Goal: Task Accomplishment & Management: Manage account settings

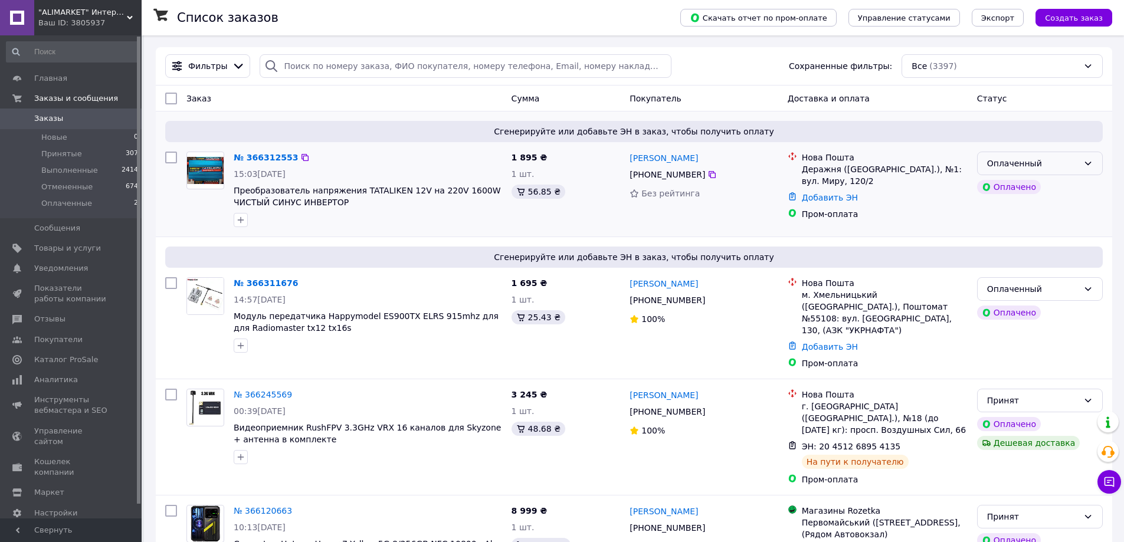
click at [1043, 162] on div "Оплаченный" at bounding box center [1032, 163] width 91 height 13
click at [1020, 192] on li "Принят" at bounding box center [1040, 189] width 125 height 21
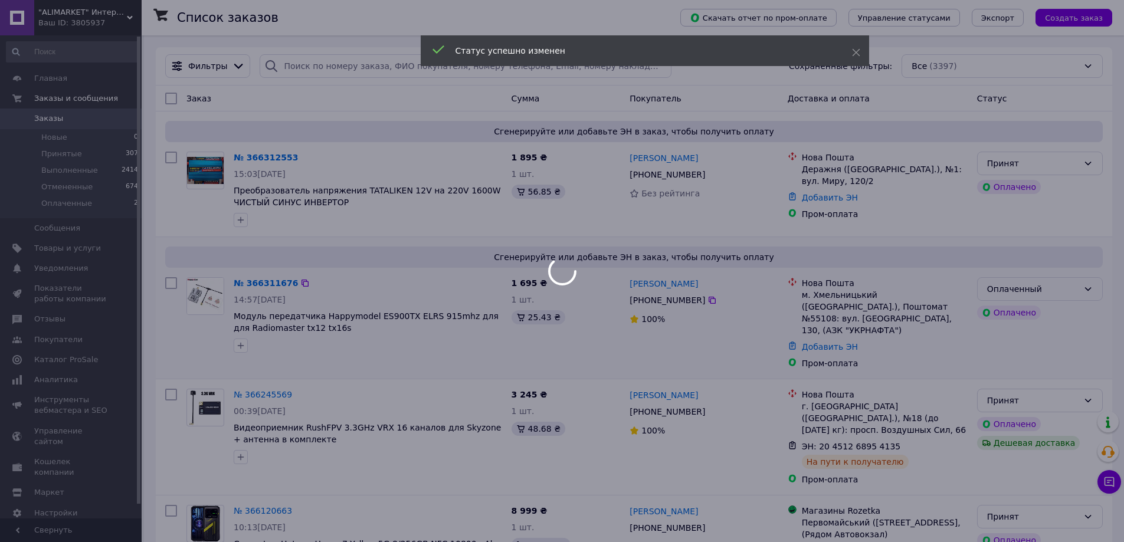
click at [1026, 283] on div at bounding box center [562, 271] width 1124 height 542
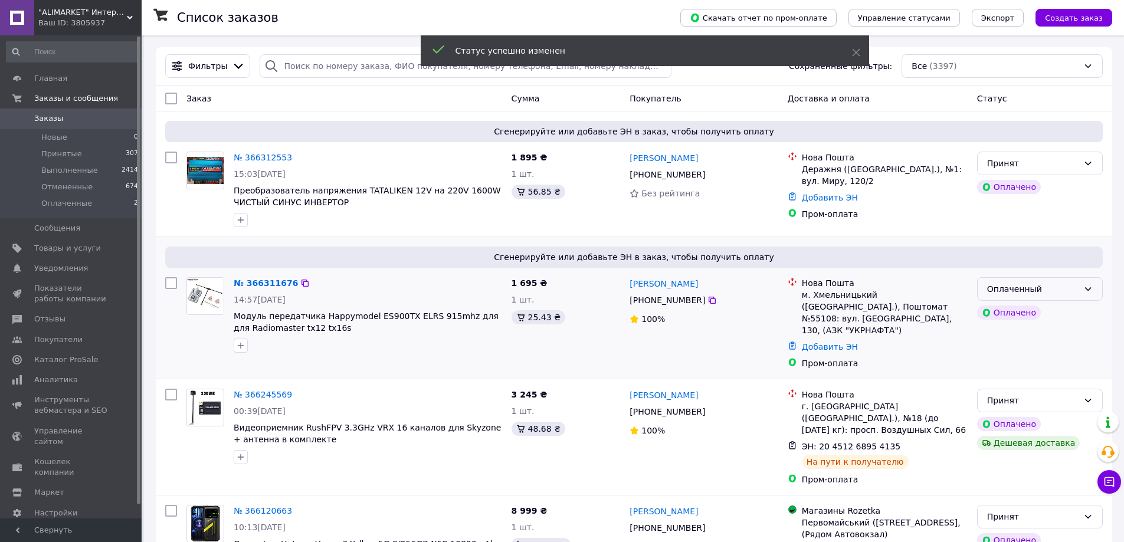
click at [1034, 286] on div "Оплаченный" at bounding box center [1032, 289] width 91 height 13
click at [1015, 316] on li "Принят" at bounding box center [1040, 315] width 125 height 21
click at [249, 283] on link "№ 366311676" at bounding box center [263, 283] width 58 height 9
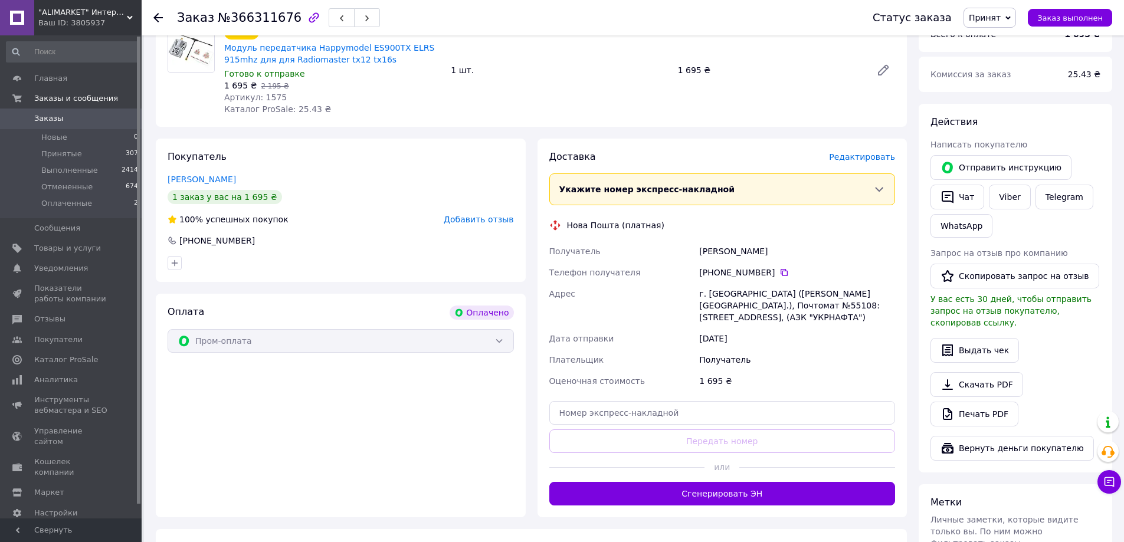
scroll to position [612, 0]
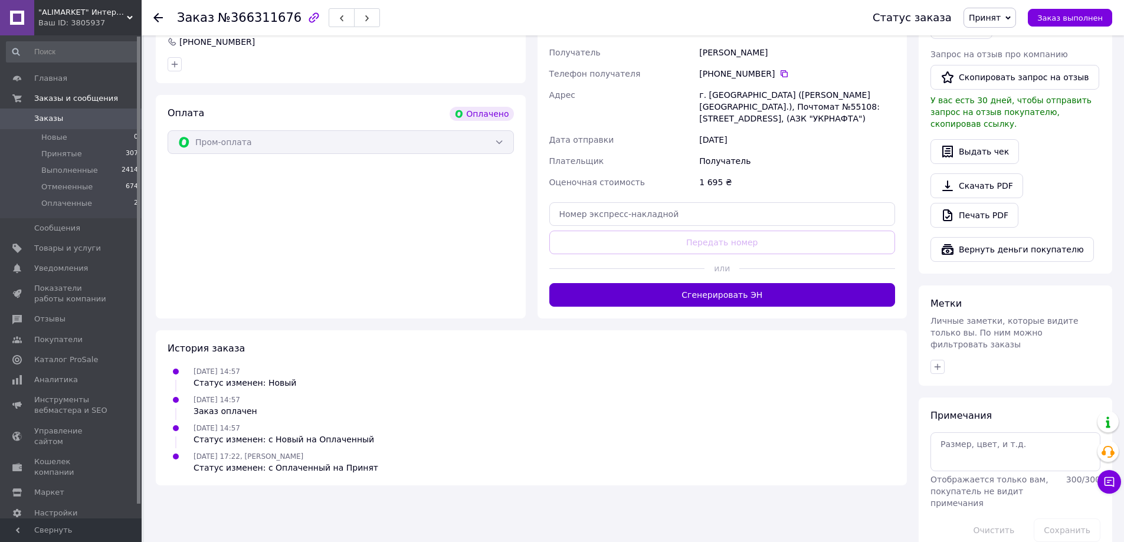
click at [722, 293] on button "Сгенерировать ЭН" at bounding box center [722, 295] width 346 height 24
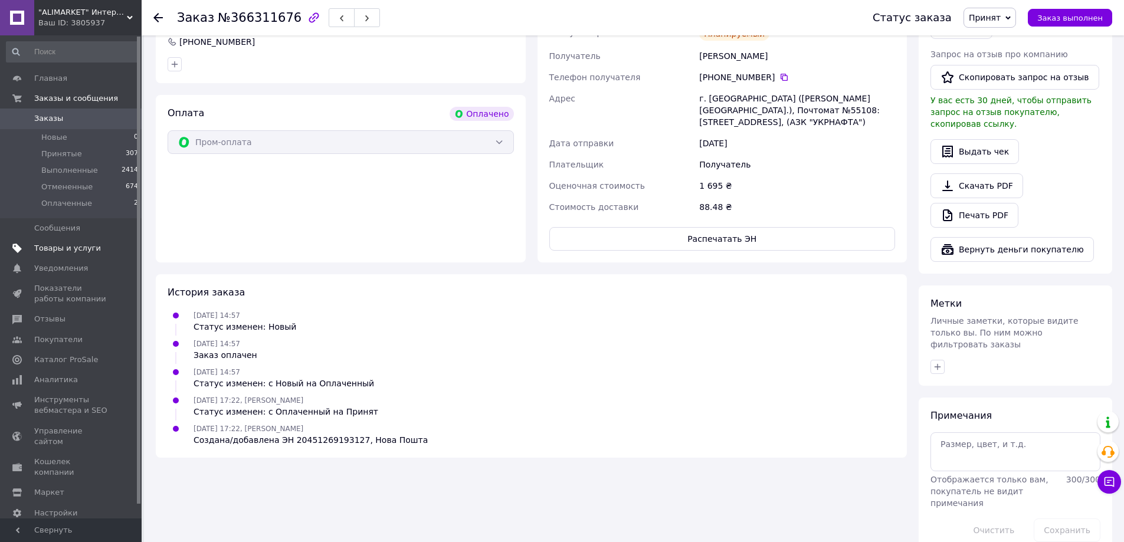
click at [64, 252] on span "Товары и услуги" at bounding box center [67, 248] width 67 height 11
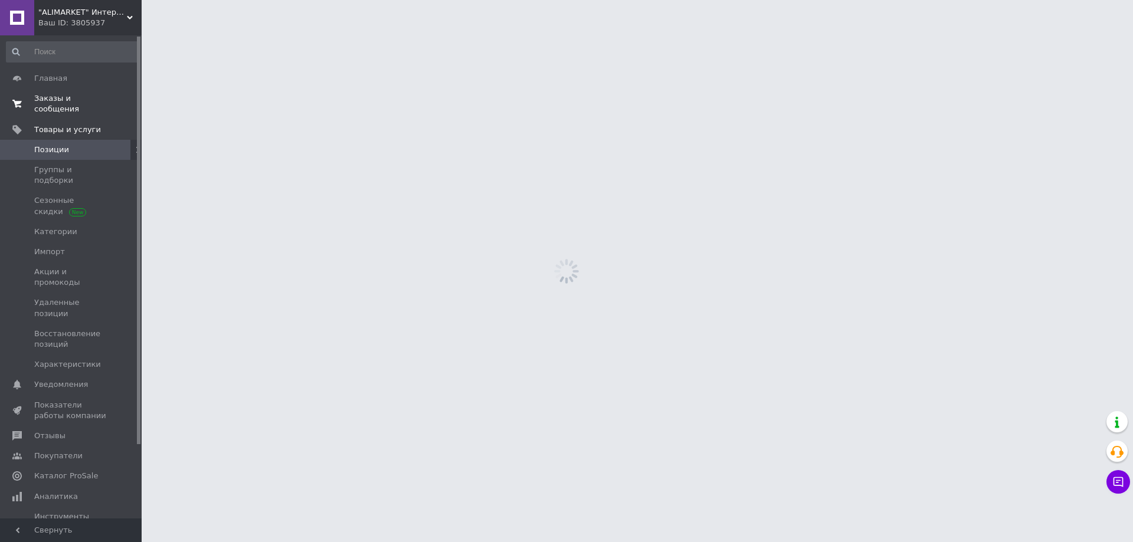
click at [75, 93] on span "Заказы и сообщения" at bounding box center [71, 103] width 75 height 21
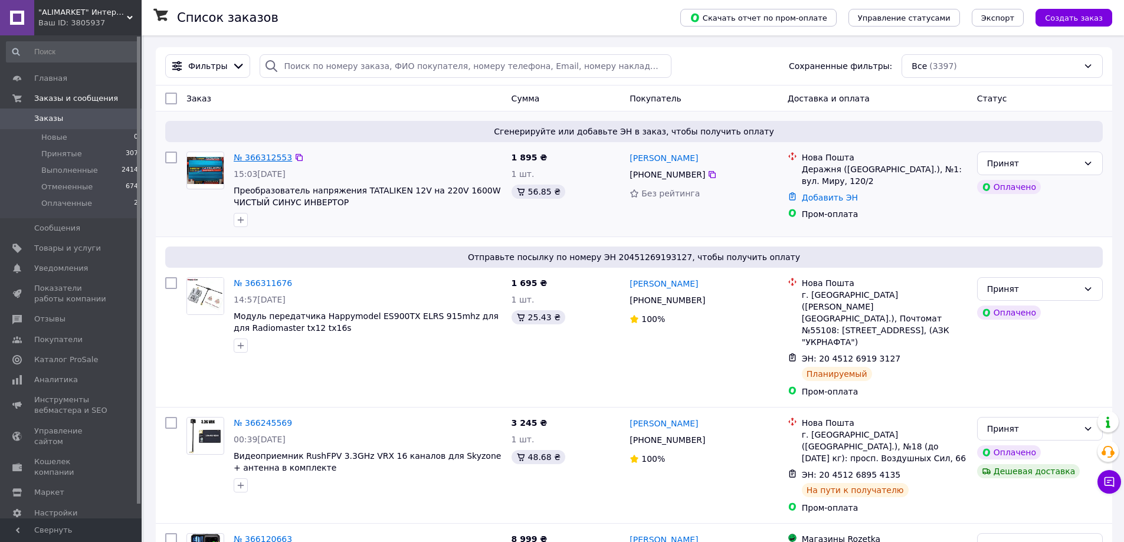
click at [259, 155] on link "№ 366312553" at bounding box center [263, 157] width 58 height 9
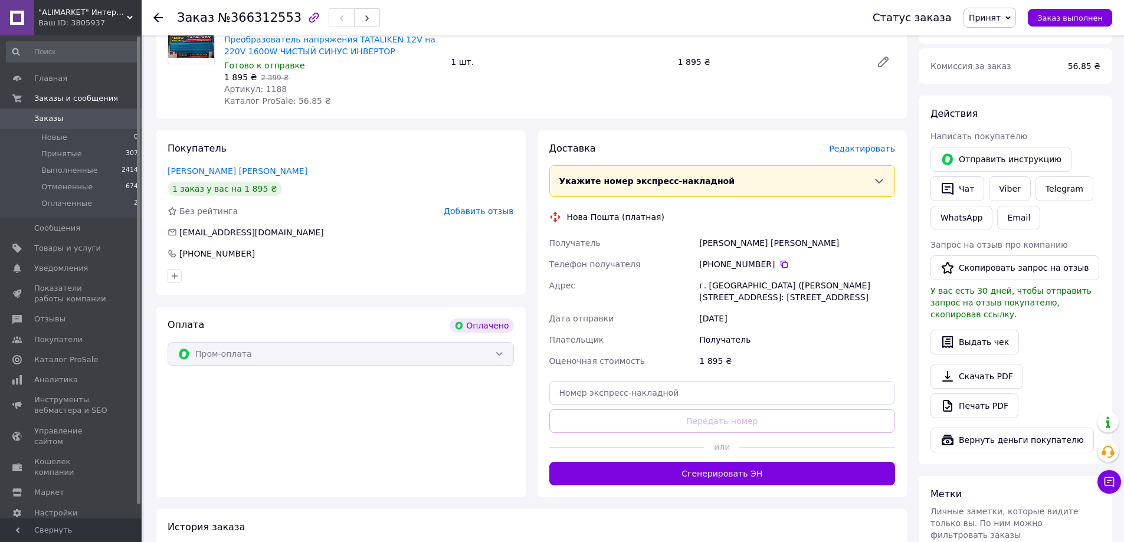
scroll to position [424, 0]
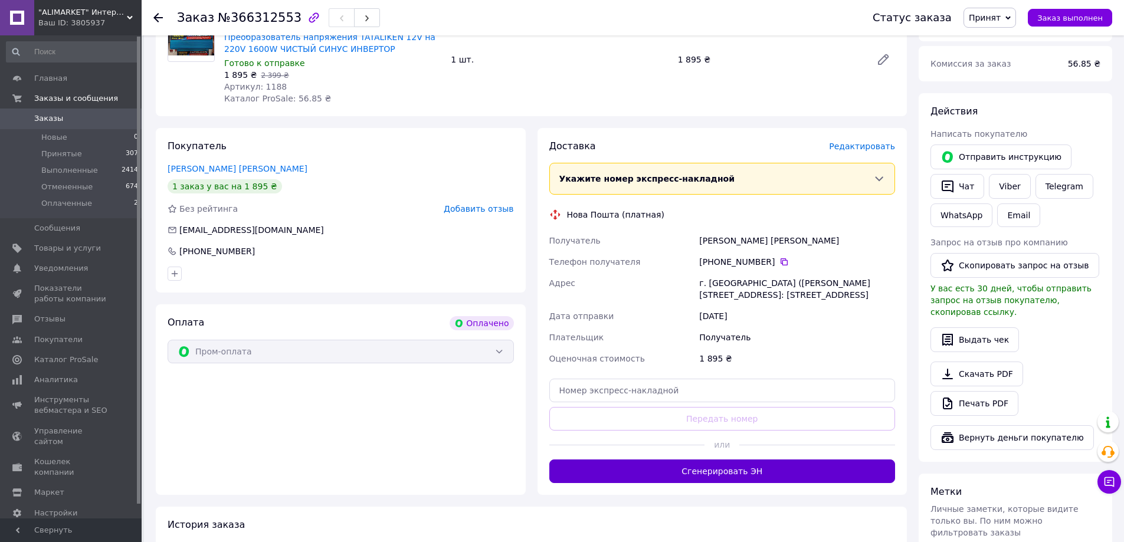
click at [724, 474] on button "Сгенерировать ЭН" at bounding box center [722, 472] width 346 height 24
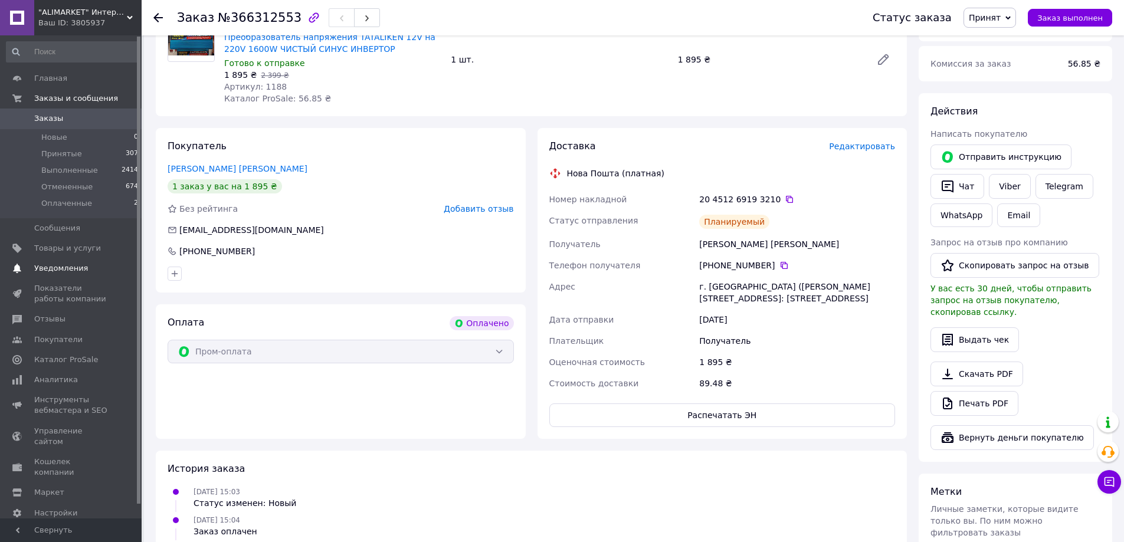
click at [41, 265] on span "Уведомления" at bounding box center [61, 268] width 54 height 11
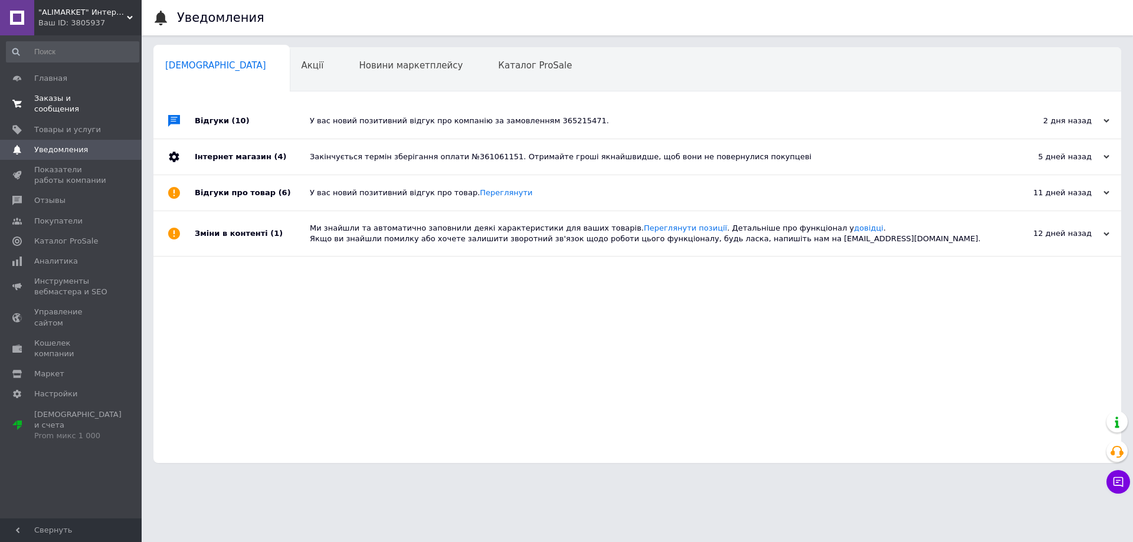
click at [66, 103] on span "Заказы и сообщения" at bounding box center [71, 103] width 75 height 21
